Goal: Task Accomplishment & Management: Manage account settings

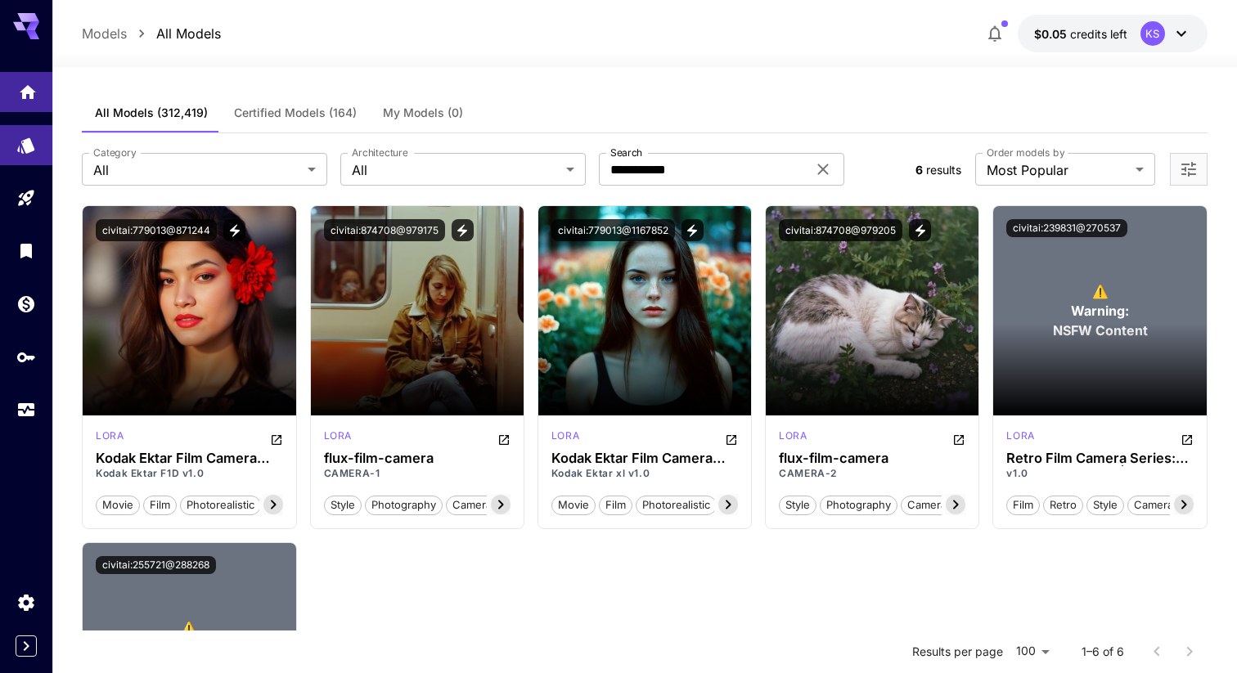
click at [21, 82] on icon "Home" at bounding box center [28, 88] width 20 height 20
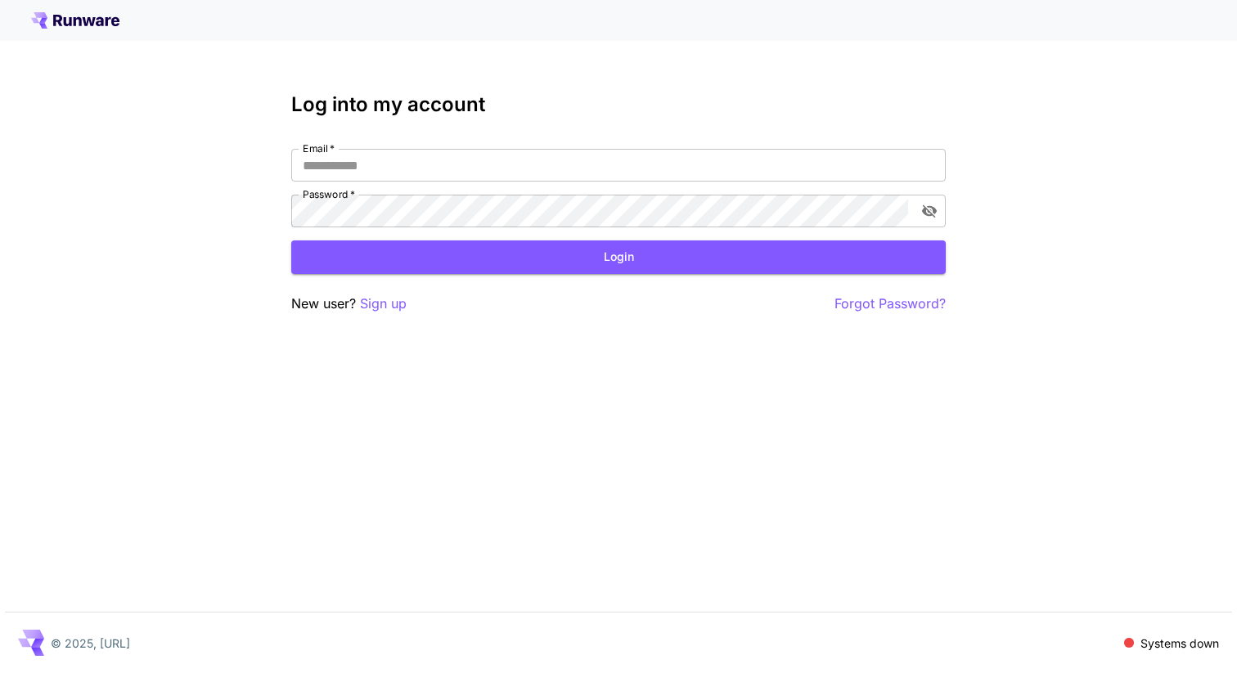
click at [561, 182] on div "Email   * Email   * Password   * Password   *" at bounding box center [618, 188] width 654 height 79
click at [550, 172] on input "Email   *" at bounding box center [618, 165] width 654 height 33
